Goal: Transaction & Acquisition: Purchase product/service

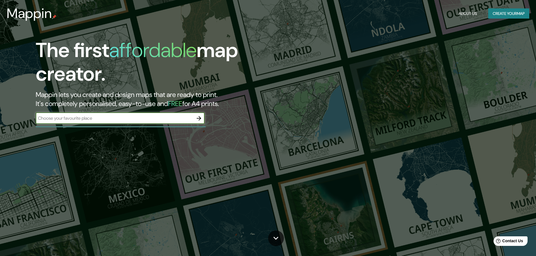
click at [200, 117] on icon "button" at bounding box center [199, 118] width 5 height 5
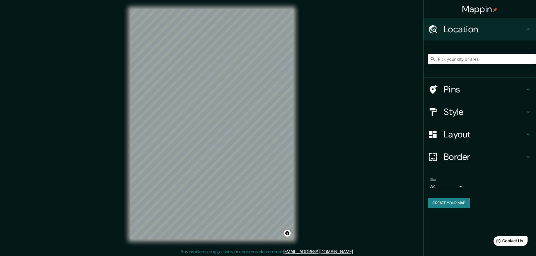
click at [460, 62] on input "Pick your city or area" at bounding box center [482, 59] width 108 height 10
click at [449, 137] on h4 "Layout" at bounding box center [484, 134] width 81 height 11
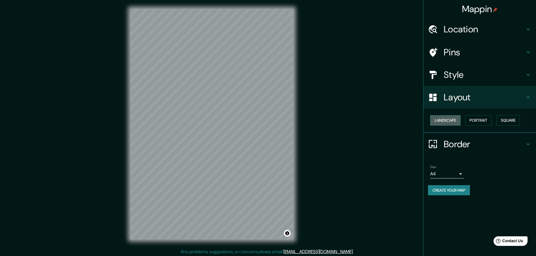
click at [448, 123] on button "Landscape" at bounding box center [445, 120] width 30 height 10
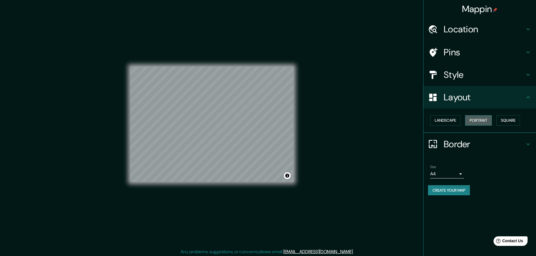
click at [480, 119] on button "Portrait" at bounding box center [478, 120] width 27 height 10
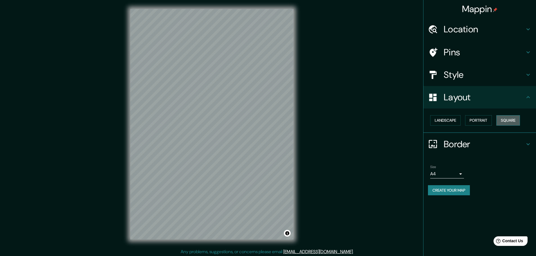
click at [502, 117] on button "Square" at bounding box center [508, 120] width 24 height 10
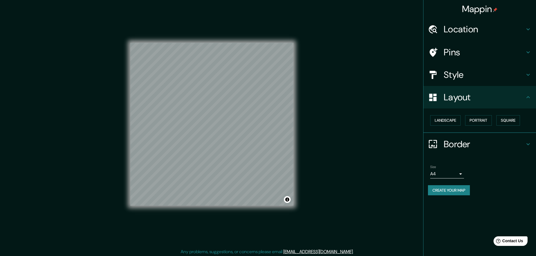
click at [449, 79] on h4 "Style" at bounding box center [484, 74] width 81 height 11
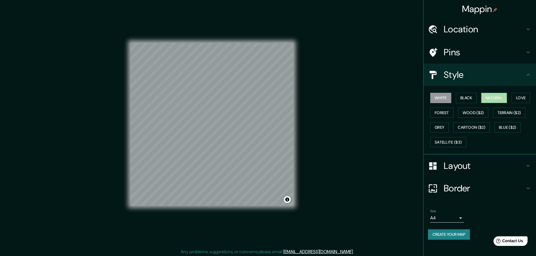
click at [493, 97] on button "Natural" at bounding box center [494, 98] width 26 height 10
click at [526, 98] on button "Love" at bounding box center [521, 98] width 19 height 10
click at [443, 112] on button "Forest" at bounding box center [441, 113] width 23 height 10
click at [477, 113] on button "Wood ($2)" at bounding box center [473, 113] width 30 height 10
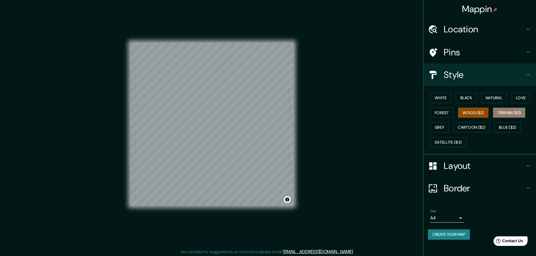
click at [507, 112] on button "Terrain ($2)" at bounding box center [509, 113] width 33 height 10
click at [438, 130] on button "Grey" at bounding box center [439, 127] width 19 height 10
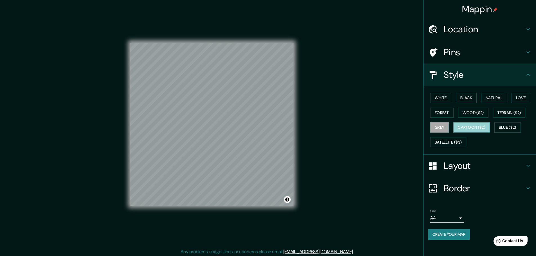
click at [470, 128] on button "Cartoon ($2)" at bounding box center [471, 127] width 37 height 10
click at [456, 142] on button "Satellite ($3)" at bounding box center [448, 142] width 36 height 10
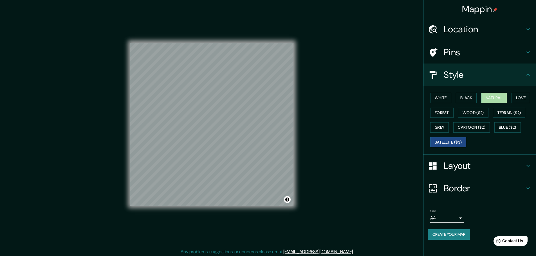
click at [499, 97] on button "Natural" at bounding box center [494, 98] width 26 height 10
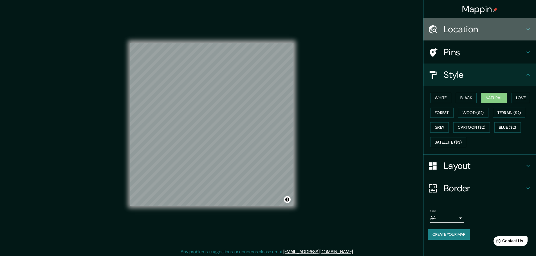
click at [529, 29] on icon at bounding box center [528, 29] width 3 height 2
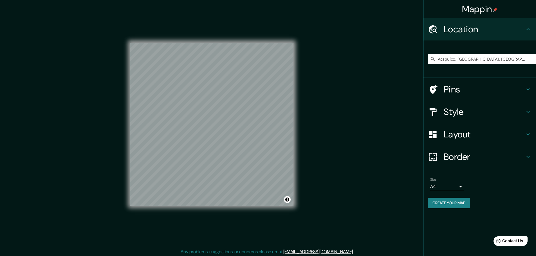
click at [459, 152] on h4 "Border" at bounding box center [484, 156] width 81 height 11
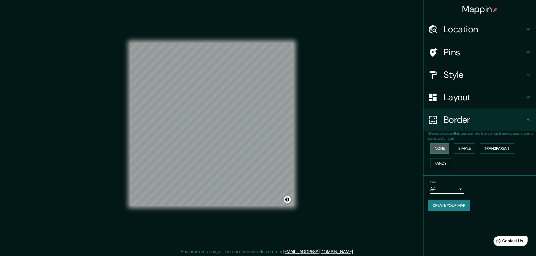
click at [440, 148] on button "None" at bounding box center [439, 149] width 19 height 10
click at [462, 149] on button "Simple" at bounding box center [464, 149] width 21 height 10
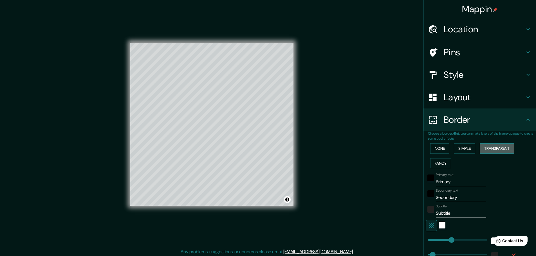
click at [488, 147] on button "Transparent" at bounding box center [497, 149] width 34 height 10
click at [434, 161] on button "Fancy" at bounding box center [440, 163] width 21 height 10
click at [431, 149] on button "None" at bounding box center [439, 149] width 19 height 10
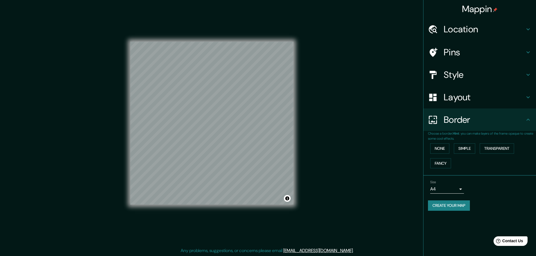
scroll to position [1, 0]
click at [451, 204] on button "Create your map" at bounding box center [449, 206] width 42 height 10
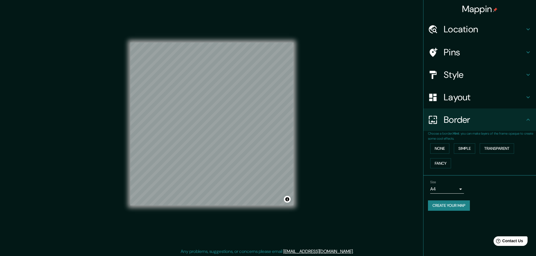
scroll to position [0, 0]
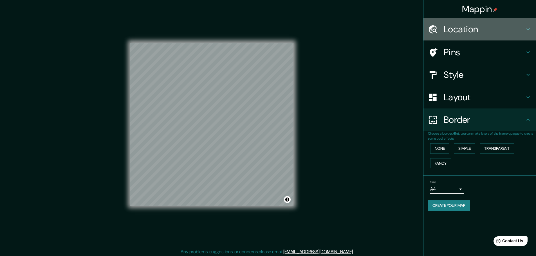
click at [484, 29] on h4 "Location" at bounding box center [484, 29] width 81 height 11
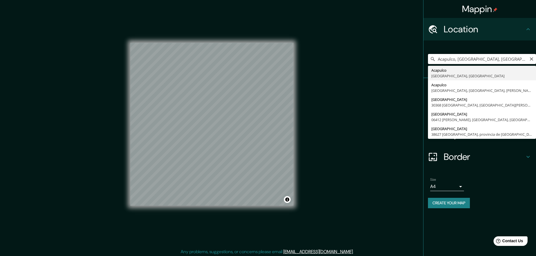
click at [461, 59] on input "Acapulco, [GEOGRAPHIC_DATA], [GEOGRAPHIC_DATA]" at bounding box center [482, 59] width 108 height 10
type input "Acapulco, Gmarqueliauerrero, [GEOGRAPHIC_DATA]"
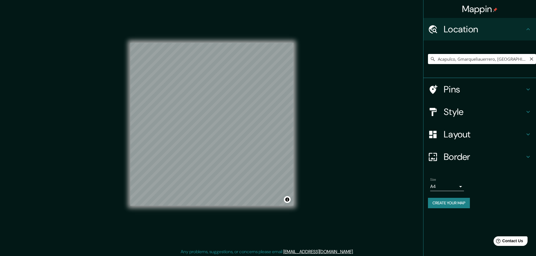
click at [532, 57] on icon "Clear" at bounding box center [531, 59] width 5 height 5
type input "Marquelia, [GEOGRAPHIC_DATA], [GEOGRAPHIC_DATA]"
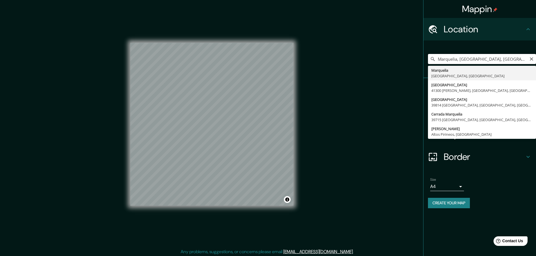
click at [472, 59] on input "Marquelia, [GEOGRAPHIC_DATA], [GEOGRAPHIC_DATA]" at bounding box center [482, 59] width 108 height 10
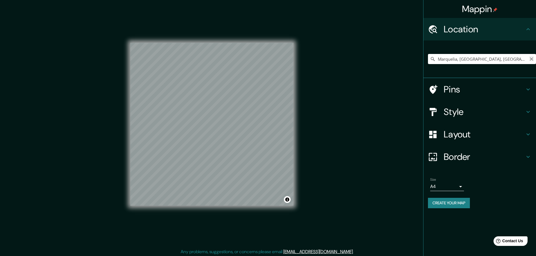
click at [531, 59] on icon "Clear" at bounding box center [531, 58] width 3 height 3
paste input "725421"
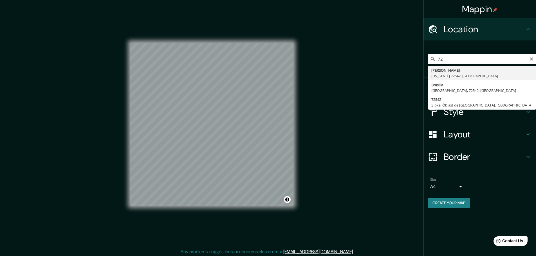
type input "7"
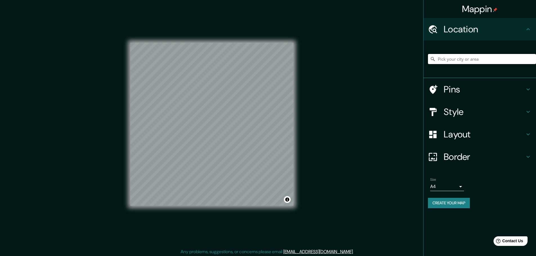
paste input "16.515366 -98.737441"
click at [463, 61] on input "16.515366 -98.737441" at bounding box center [482, 59] width 108 height 10
drag, startPoint x: 495, startPoint y: 58, endPoint x: 388, endPoint y: 59, distance: 106.9
click at [388, 59] on div "Mappin Location 16.515366 -98.737441 No results found Pins Style Layout Border …" at bounding box center [268, 129] width 536 height 258
type input "Marquelia, [GEOGRAPHIC_DATA], [GEOGRAPHIC_DATA]"
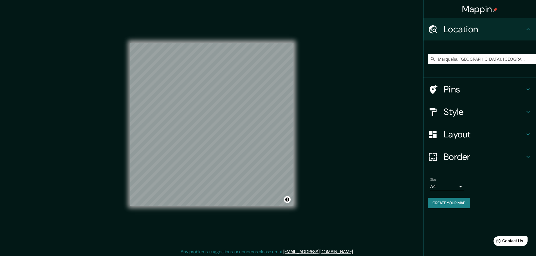
click at [450, 118] on div "Style" at bounding box center [480, 112] width 113 height 23
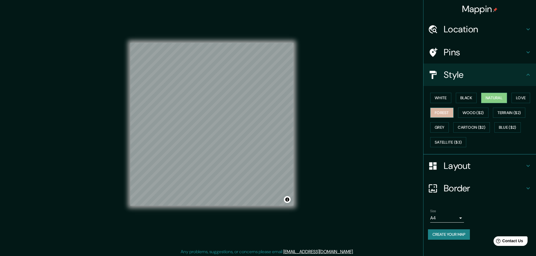
click at [438, 111] on button "Forest" at bounding box center [441, 113] width 23 height 10
drag, startPoint x: 439, startPoint y: 126, endPoint x: 450, endPoint y: 126, distance: 10.7
click at [441, 126] on button "Grey" at bounding box center [439, 127] width 19 height 10
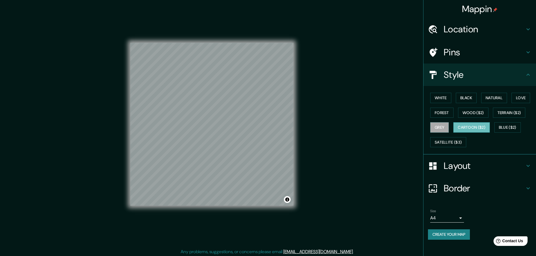
click at [473, 126] on button "Cartoon ($2)" at bounding box center [471, 127] width 37 height 10
click at [463, 96] on button "Black" at bounding box center [466, 98] width 21 height 10
click at [491, 96] on button "Natural" at bounding box center [494, 98] width 26 height 10
click at [287, 199] on button "Toggle attribution" at bounding box center [287, 199] width 7 height 7
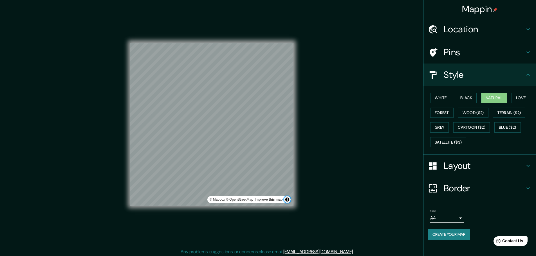
click at [287, 199] on button "Toggle attribution" at bounding box center [287, 199] width 7 height 7
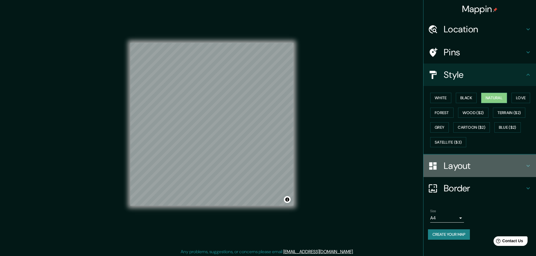
click at [483, 166] on h4 "Layout" at bounding box center [484, 165] width 81 height 11
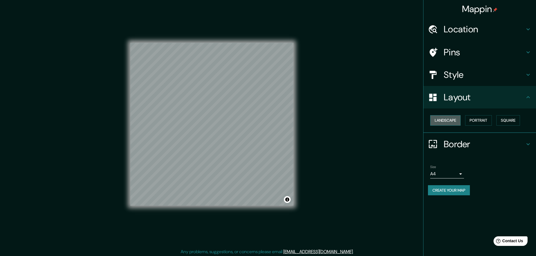
click at [440, 120] on button "Landscape" at bounding box center [445, 120] width 30 height 10
